Goal: Task Accomplishment & Management: Complete application form

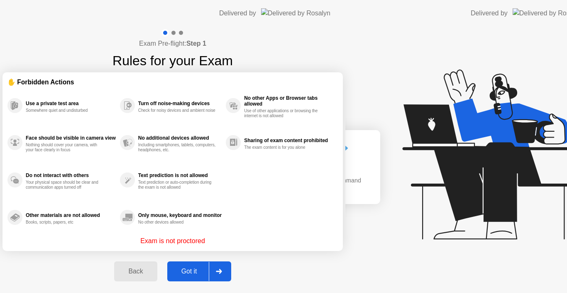
click at [69, 226] on div "Exam Pre-flight: Step 1 Rules for your Exam ✋ Forbidden Actions Use a private t…" at bounding box center [173, 160] width 346 height 266
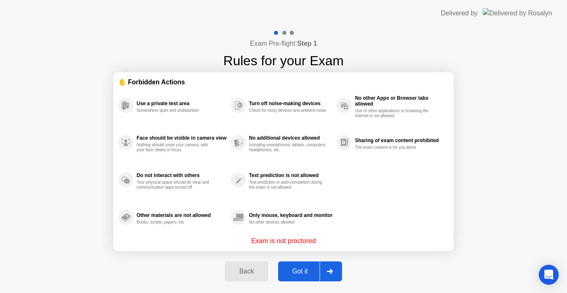
click at [302, 270] on div "Got it" at bounding box center [300, 271] width 39 height 7
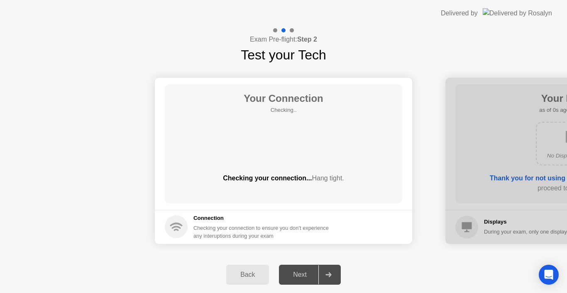
click at [302, 271] on div "Next" at bounding box center [300, 274] width 37 height 7
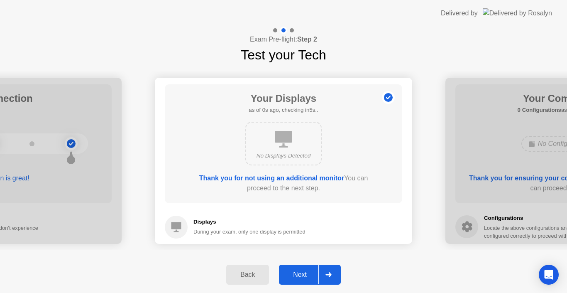
click at [302, 271] on div "Next" at bounding box center [300, 274] width 37 height 7
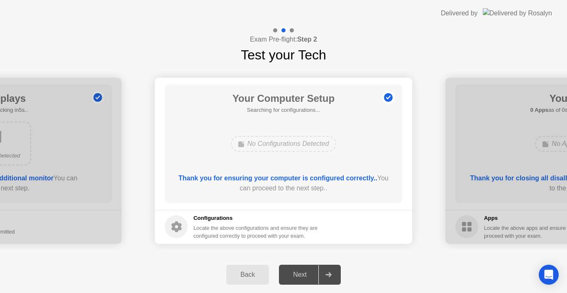
click at [302, 271] on div "Next" at bounding box center [300, 274] width 37 height 7
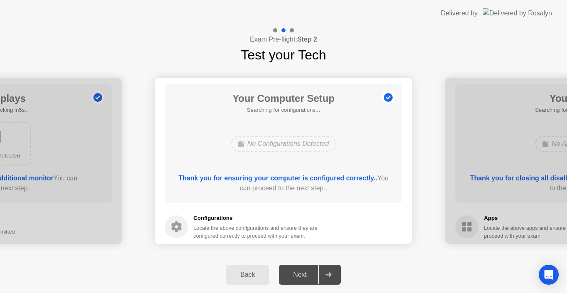
click at [302, 271] on div "Next" at bounding box center [300, 274] width 37 height 7
click at [303, 275] on div "Next" at bounding box center [300, 274] width 37 height 7
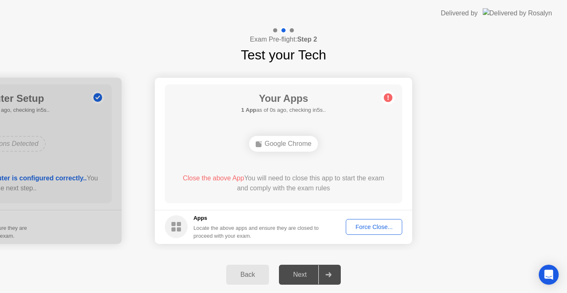
click at [363, 227] on div "Force Close..." at bounding box center [374, 227] width 51 height 7
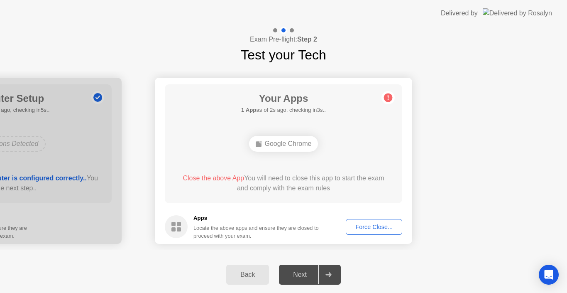
click at [366, 224] on div "Force Close..." at bounding box center [374, 227] width 51 height 7
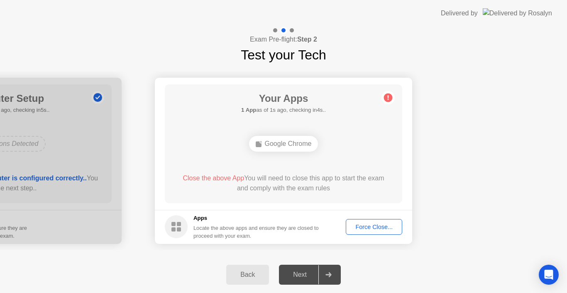
click at [359, 224] on div "Force Close..." at bounding box center [374, 227] width 51 height 7
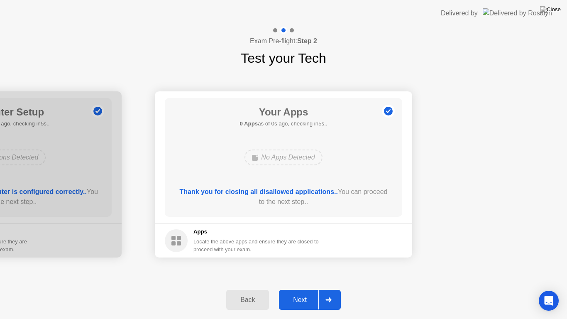
click at [308, 282] on div "Back Next" at bounding box center [283, 300] width 567 height 38
click at [310, 292] on div "Next" at bounding box center [300, 299] width 37 height 7
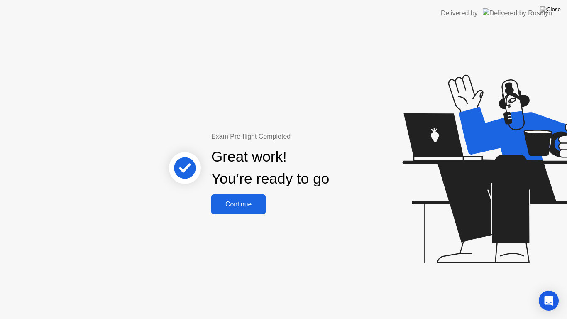
click at [228, 201] on div "Continue" at bounding box center [238, 204] width 49 height 7
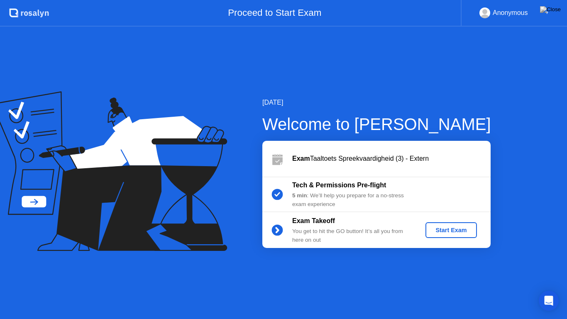
click at [434, 224] on button "Start Exam" at bounding box center [451, 230] width 51 height 16
